Goal: Information Seeking & Learning: Learn about a topic

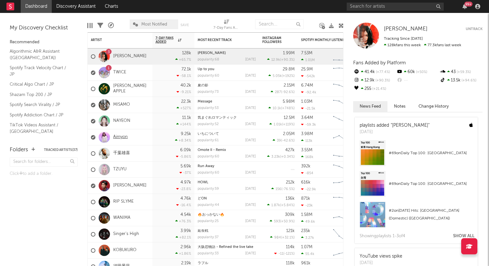
click at [119, 136] on link "Aimyon" at bounding box center [120, 137] width 15 height 5
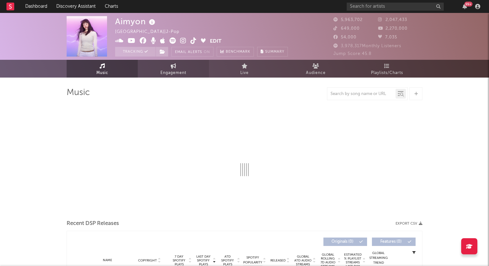
select select "6m"
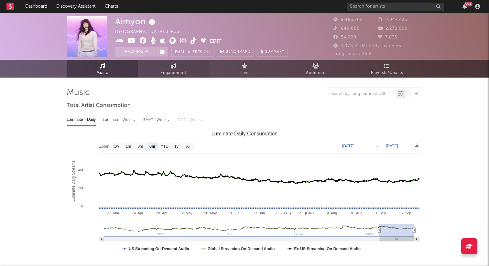
click at [182, 72] on span "Engagement" at bounding box center [173, 73] width 26 height 8
select select "1w"
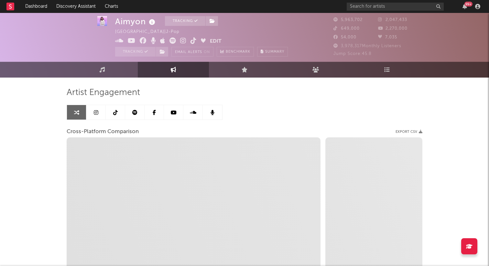
scroll to position [5, 0]
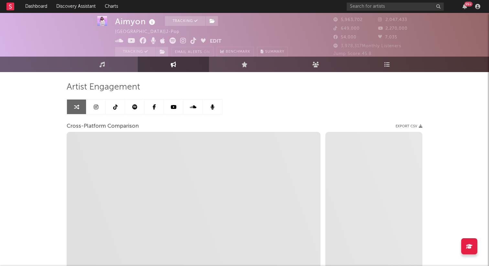
select select "1m"
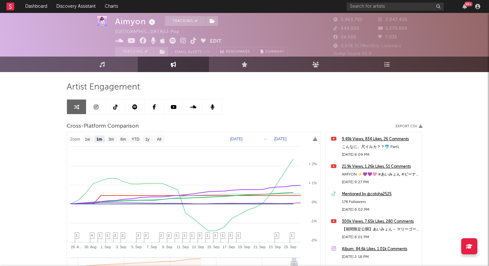
click at [97, 112] on link at bounding box center [95, 107] width 19 height 15
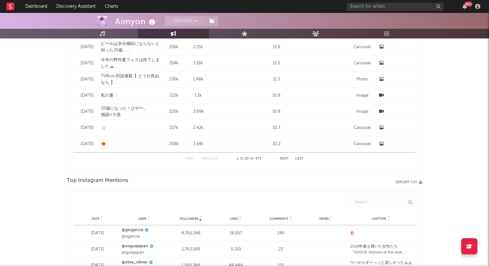
select select "6m"
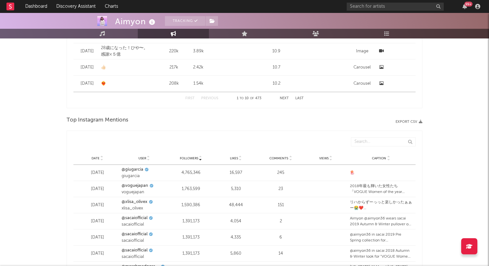
scroll to position [708, 0]
